Goal: Information Seeking & Learning: Learn about a topic

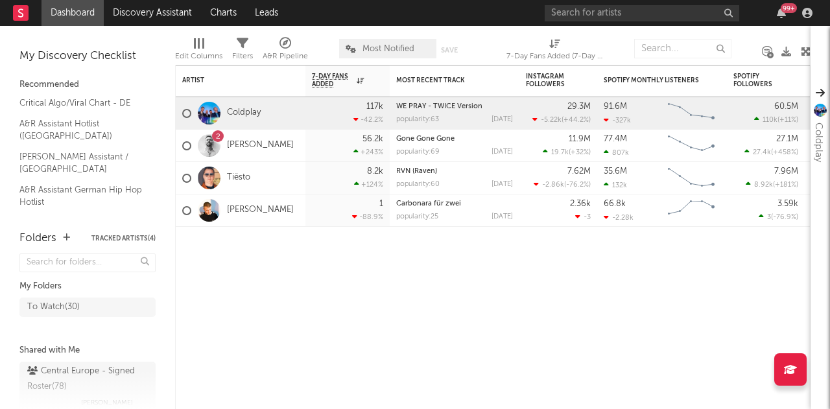
click at [665, 15] on input "text" at bounding box center [641, 13] width 194 height 16
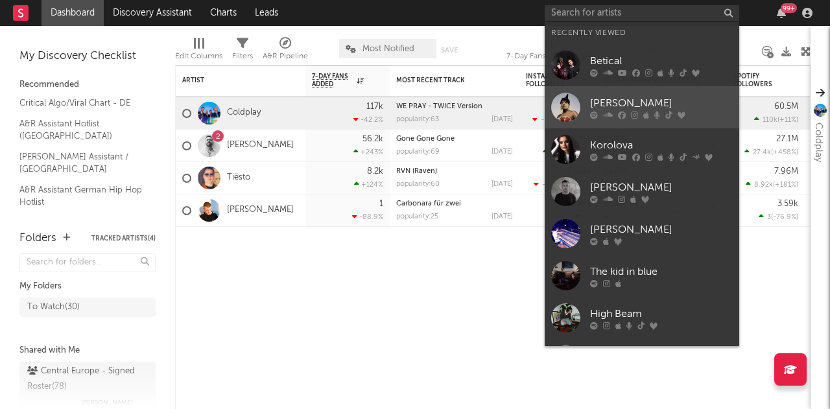
click at [638, 100] on div "[PERSON_NAME]" at bounding box center [661, 103] width 143 height 16
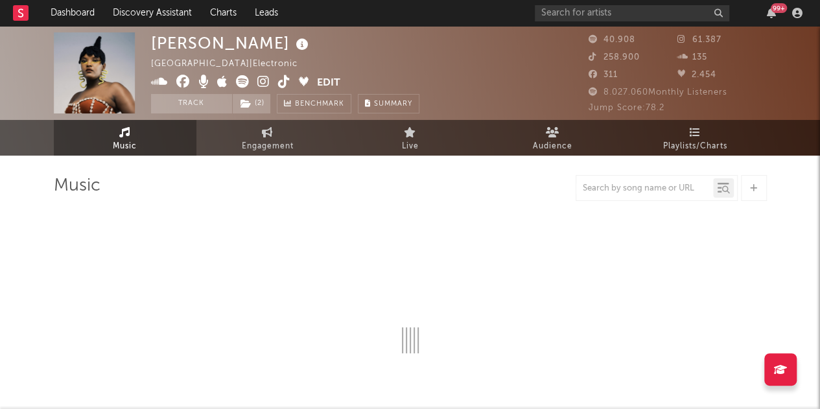
select select "6m"
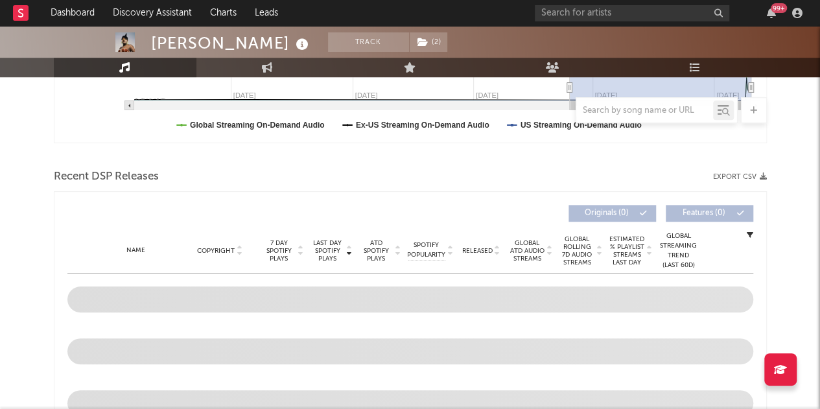
scroll to position [454, 0]
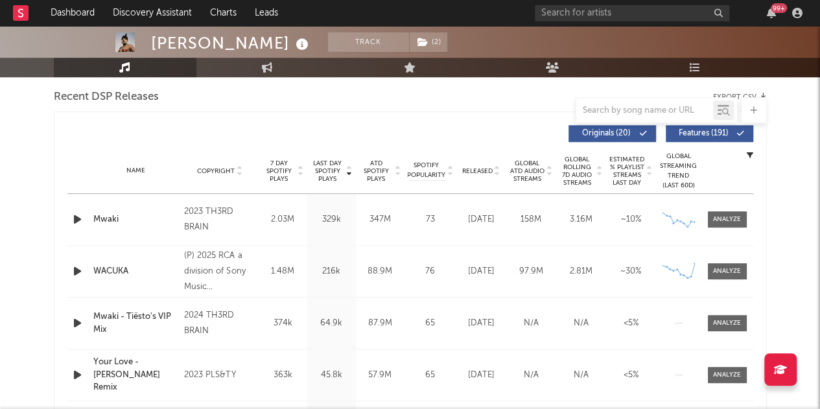
click at [498, 173] on icon at bounding box center [497, 173] width 6 height 5
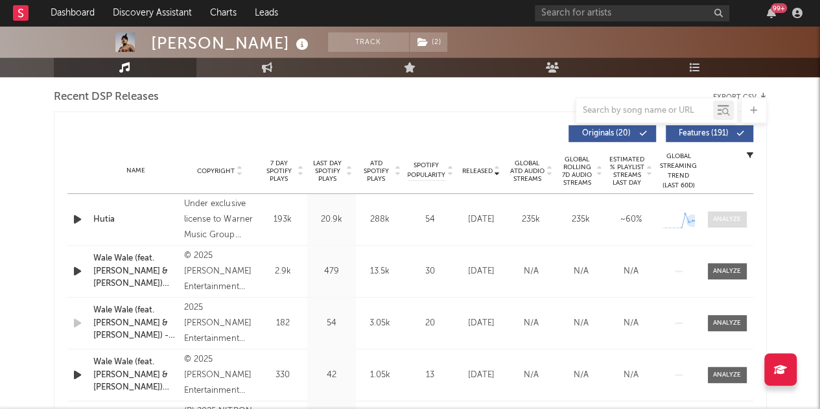
click at [713, 215] on div at bounding box center [727, 220] width 28 height 10
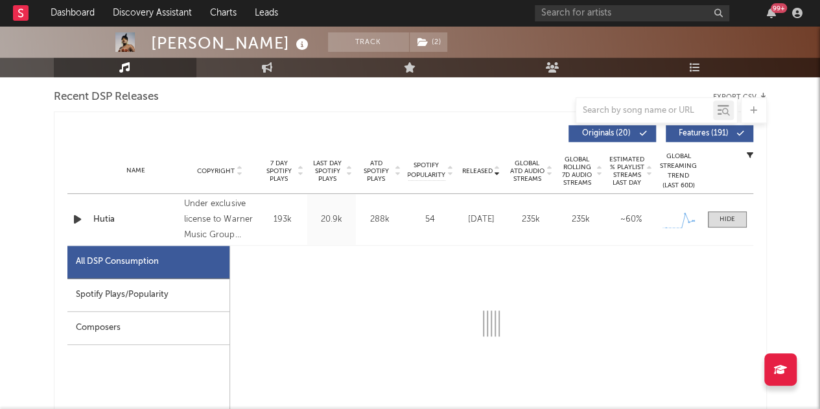
click at [187, 291] on div "Spotify Plays/Popularity" at bounding box center [148, 295] width 162 height 33
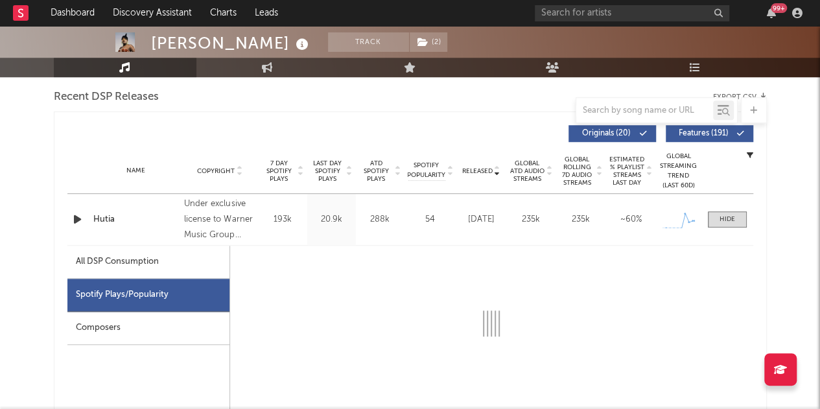
select select "1w"
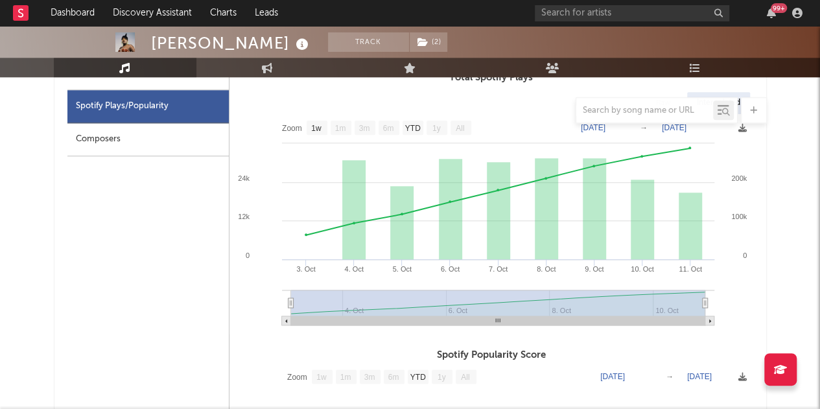
scroll to position [648, 0]
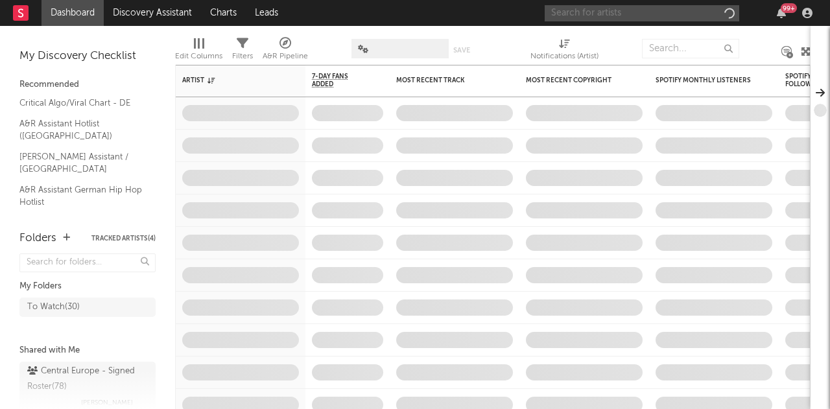
click at [642, 14] on input "text" at bounding box center [641, 13] width 194 height 16
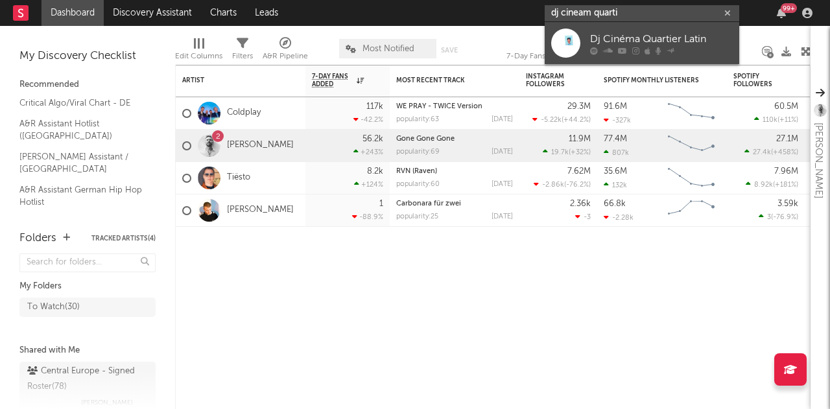
type input "dj cineam quarti"
click at [644, 27] on link "Dj Cinéma Quartier Latin" at bounding box center [641, 43] width 194 height 42
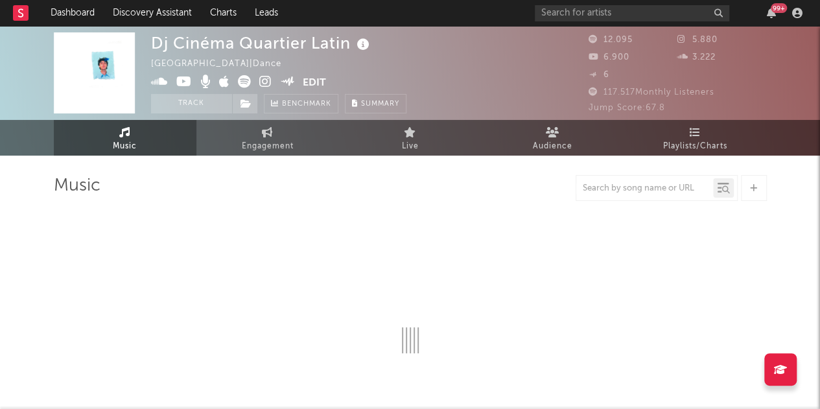
select select "6m"
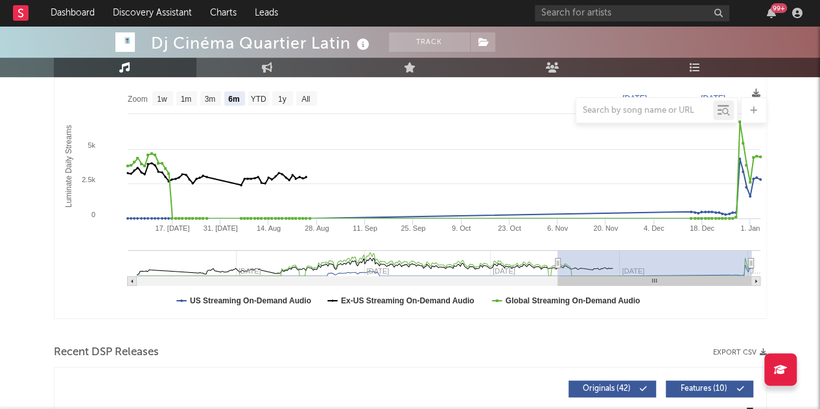
scroll to position [454, 0]
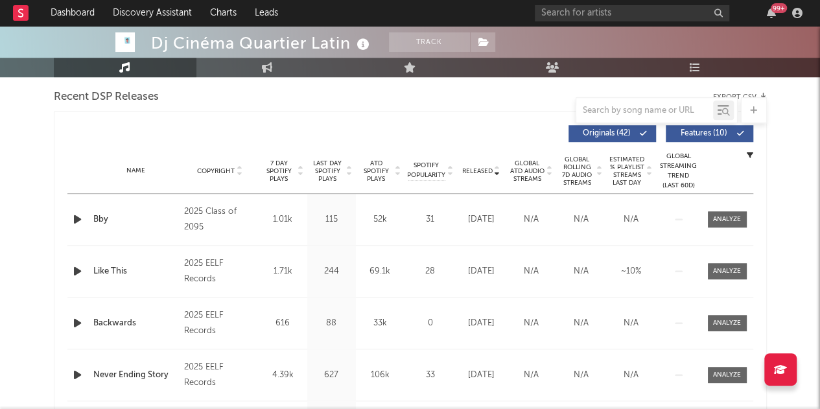
click at [347, 174] on icon at bounding box center [349, 173] width 6 height 5
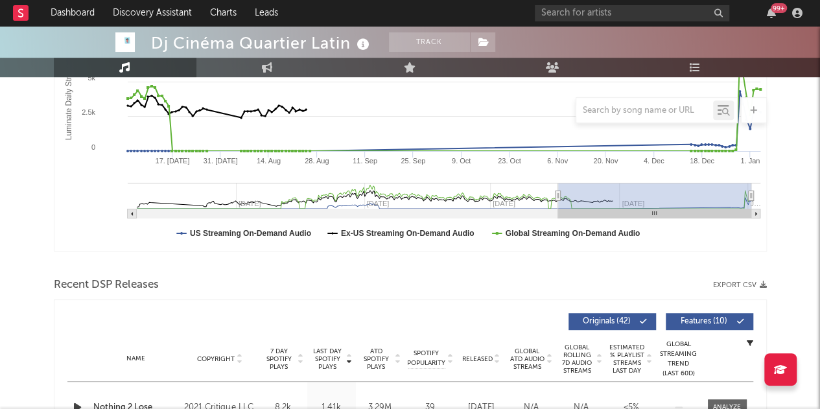
scroll to position [0, 0]
